Goal: Contribute content

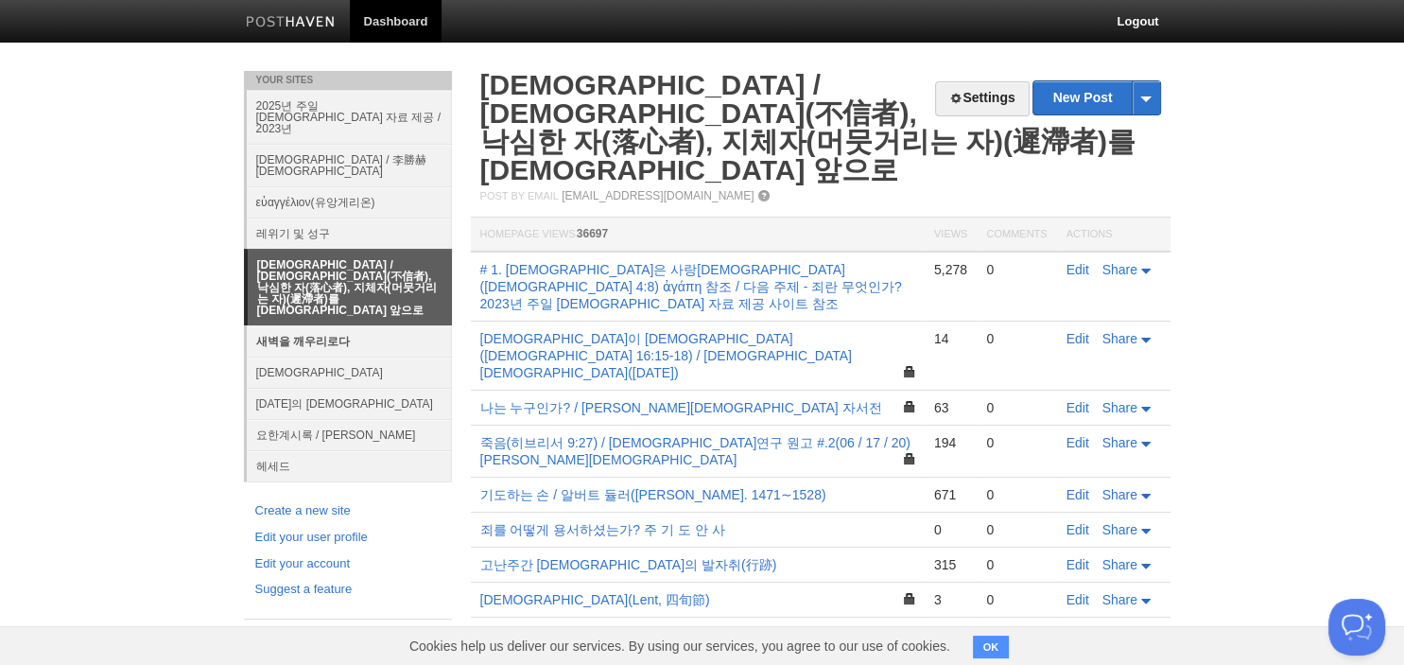
click at [302, 325] on link "새벽을 깨우리로다" at bounding box center [349, 340] width 205 height 31
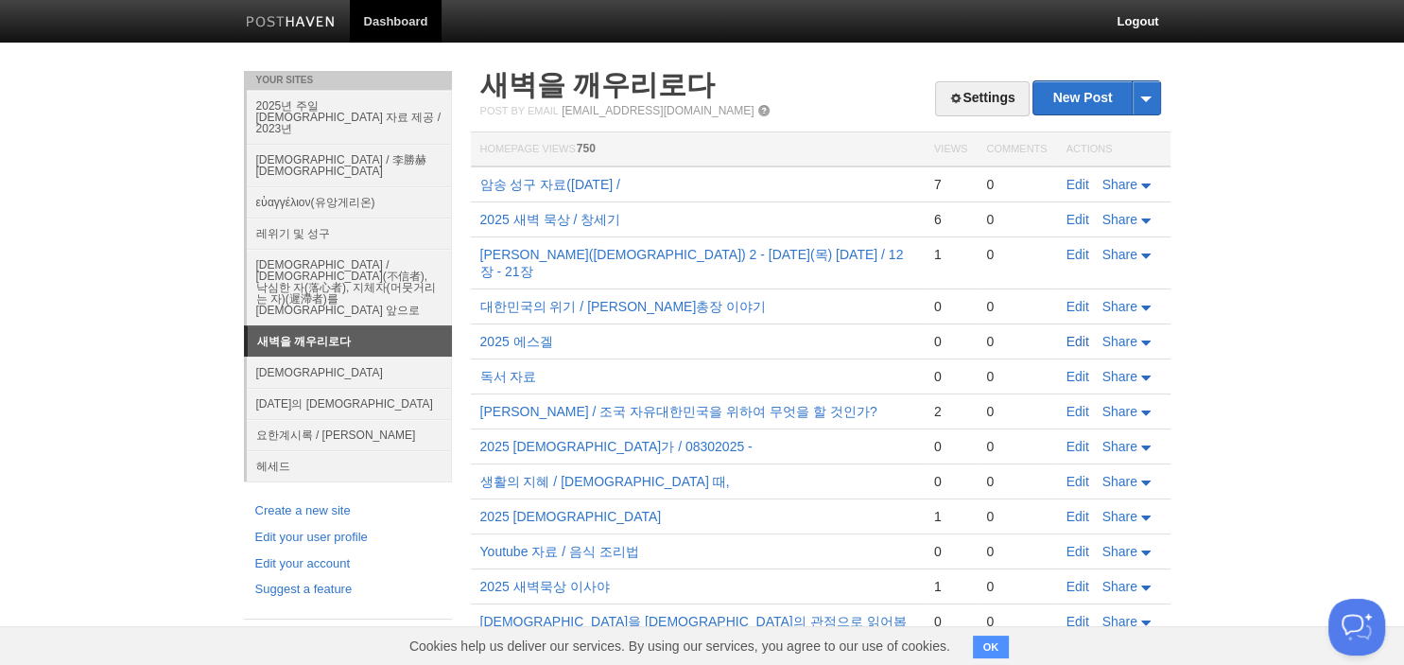
click at [1074, 334] on link "Edit" at bounding box center [1077, 341] width 23 height 15
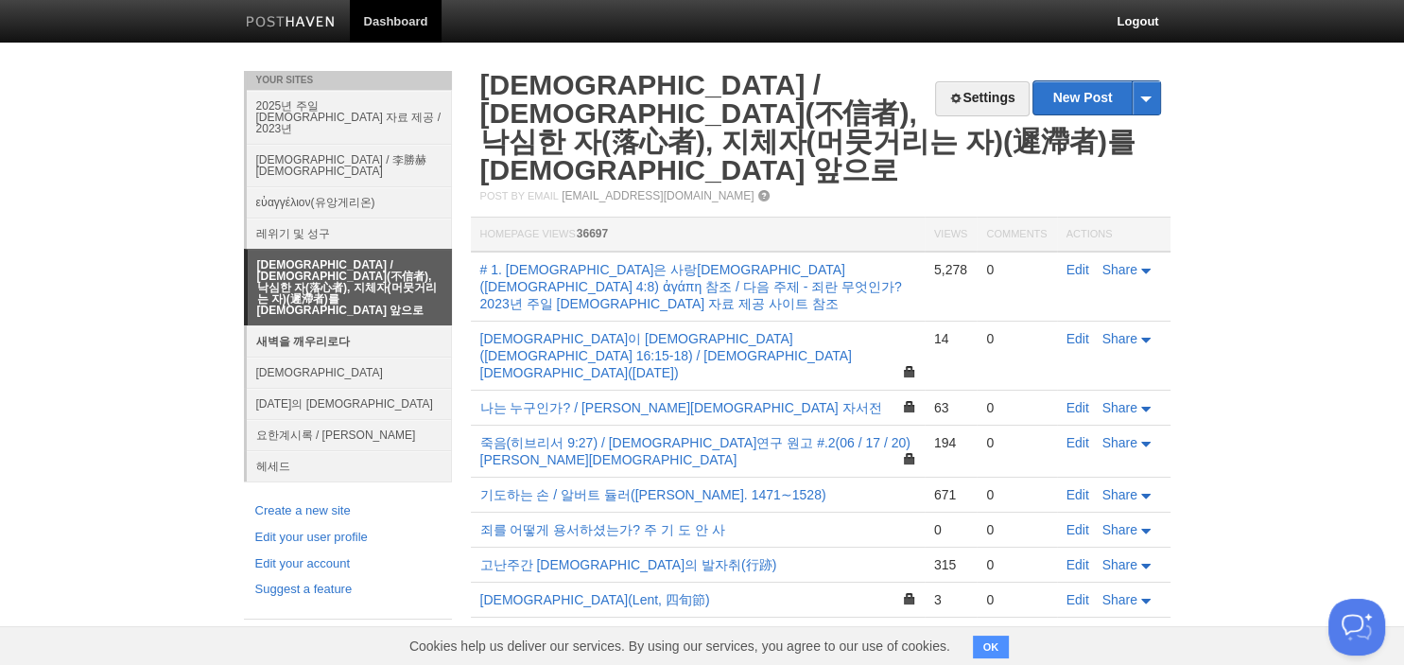
click at [337, 325] on link "새벽을 깨우리로다" at bounding box center [349, 340] width 205 height 31
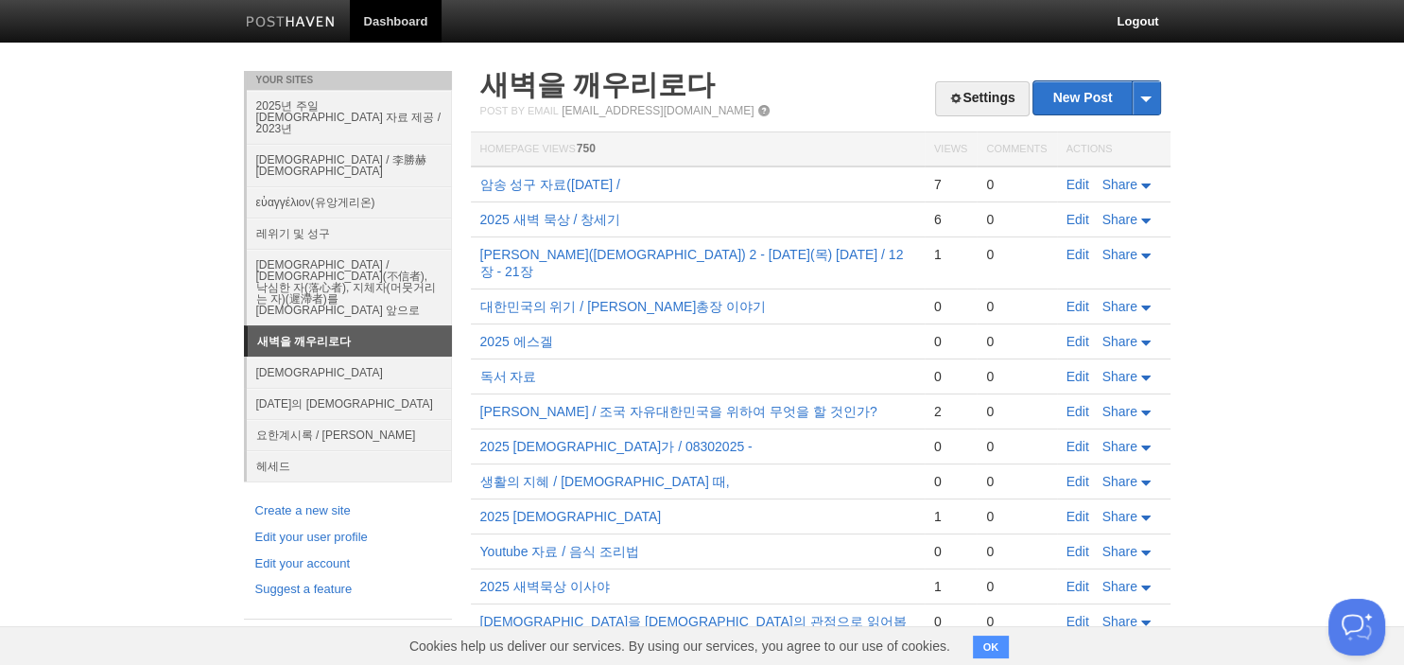
click at [1088, 333] on td "Edit Share" at bounding box center [1113, 341] width 113 height 35
click at [1081, 334] on link "Edit" at bounding box center [1077, 341] width 23 height 15
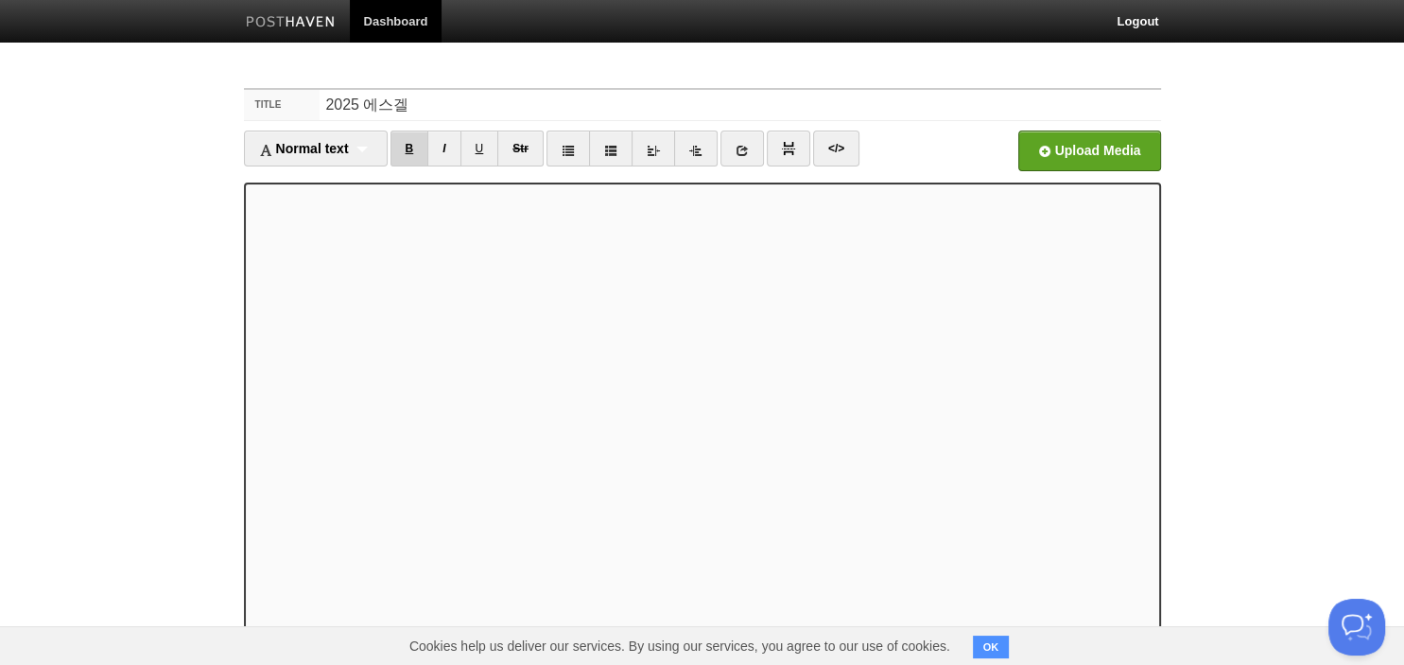
click at [409, 153] on link "B" at bounding box center [409, 148] width 39 height 36
click at [408, 149] on link "B" at bounding box center [409, 148] width 39 height 36
click at [414, 149] on link "B" at bounding box center [409, 148] width 39 height 36
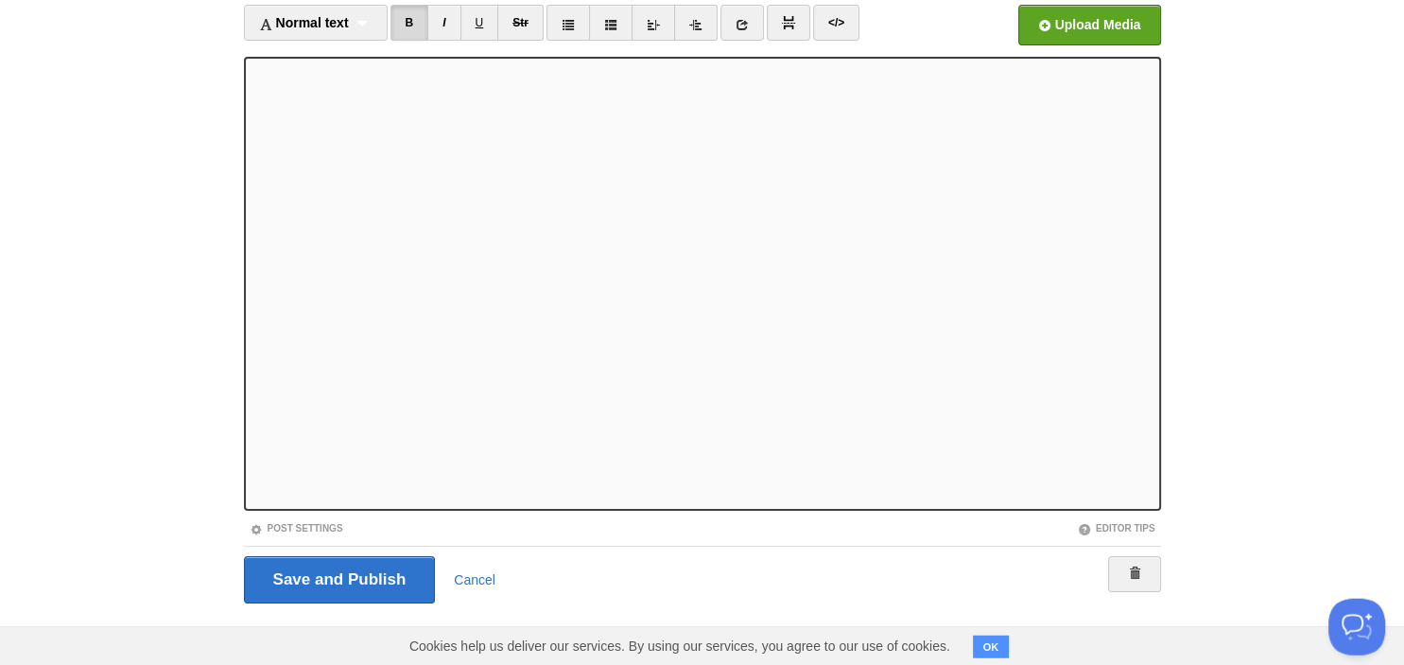
scroll to position [130, 0]
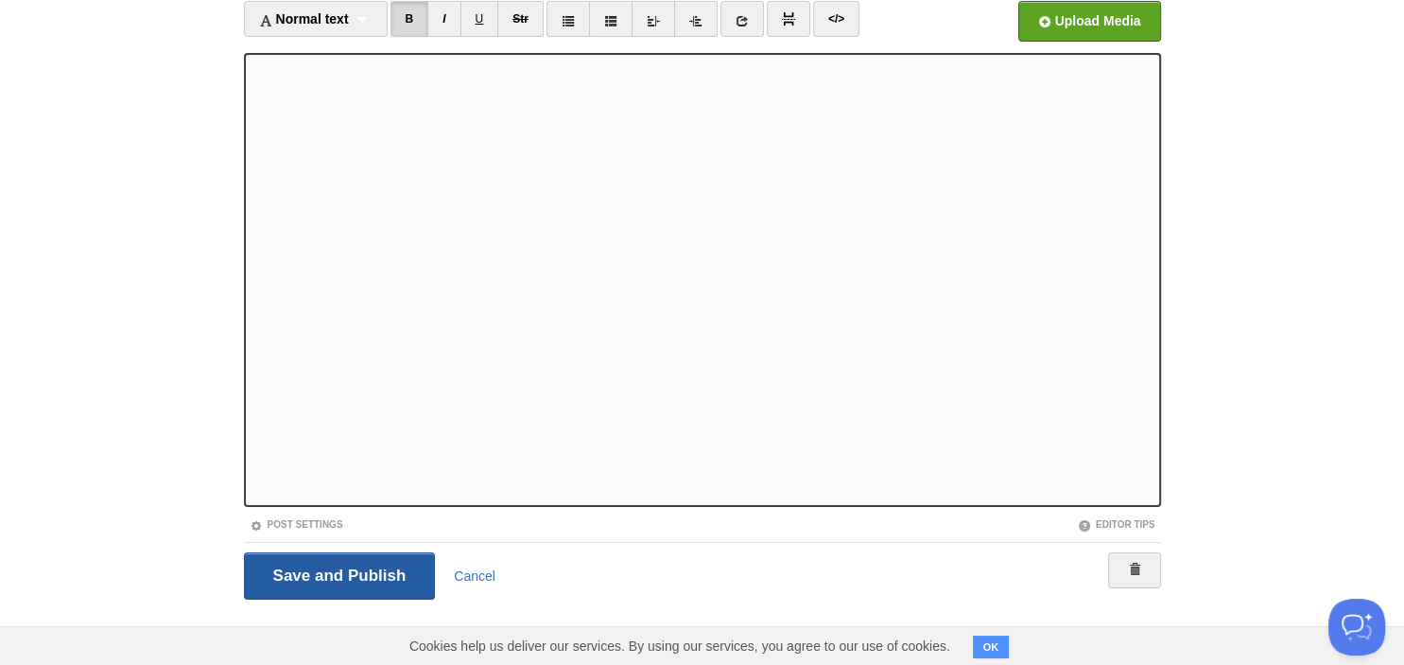
click at [342, 585] on input "Save and Publish" at bounding box center [340, 575] width 192 height 47
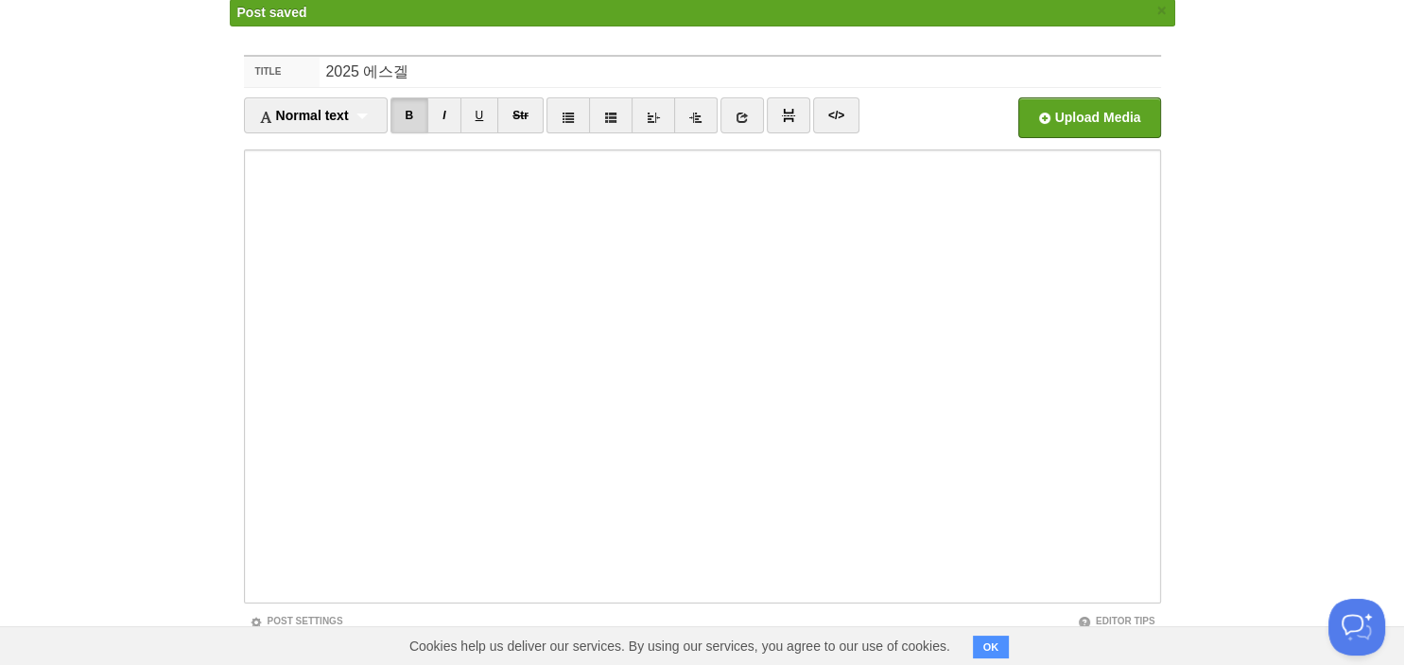
scroll to position [71, 0]
